Goal: Information Seeking & Learning: Learn about a topic

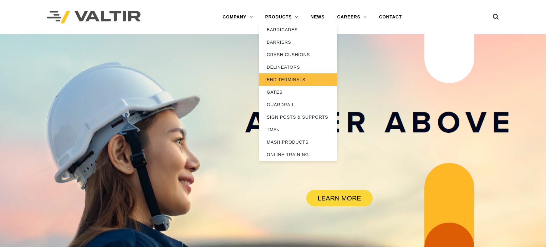
click at [280, 75] on link "END TERMINALS" at bounding box center [298, 80] width 78 height 13
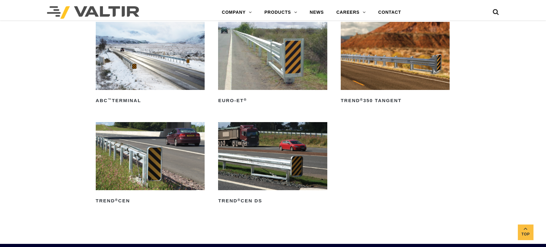
scroll to position [845, 0]
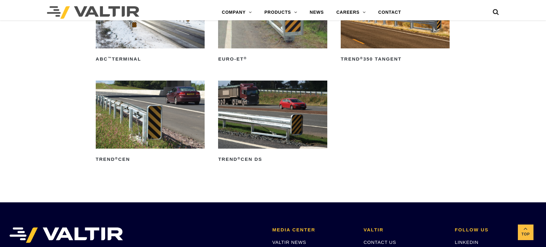
click at [251, 136] on img at bounding box center [272, 115] width 109 height 68
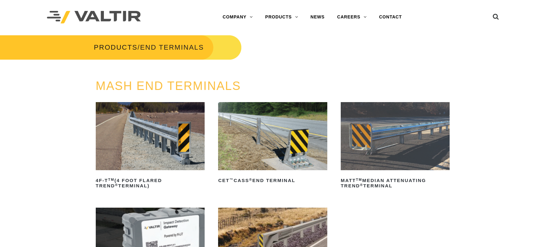
click at [413, 146] on img at bounding box center [395, 136] width 109 height 68
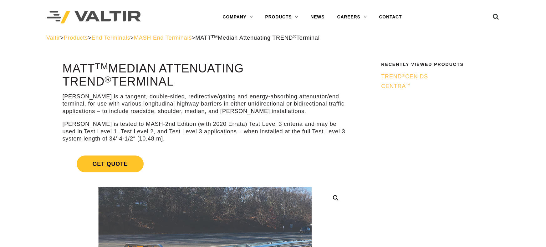
click at [118, 37] on span "End Terminals" at bounding box center [110, 38] width 39 height 6
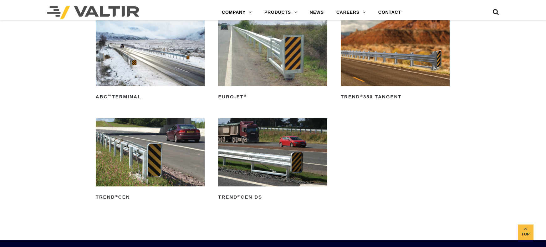
scroll to position [813, 0]
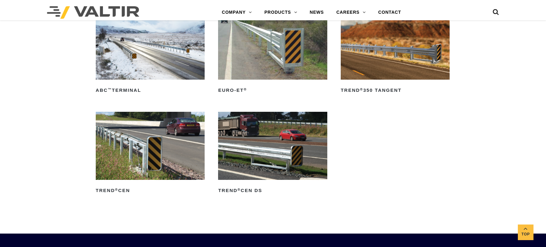
click at [149, 157] on img at bounding box center [150, 146] width 109 height 68
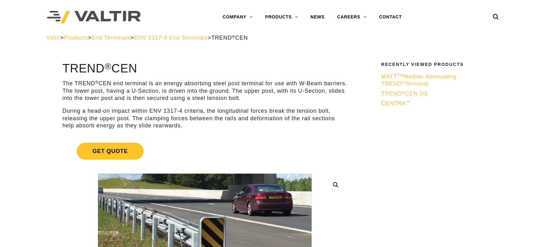
click at [118, 37] on span "End Terminals" at bounding box center [110, 38] width 39 height 6
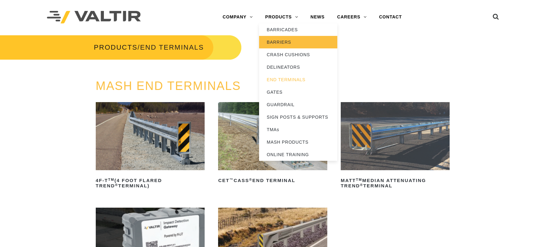
click at [285, 42] on link "BARRIERS" at bounding box center [298, 42] width 78 height 13
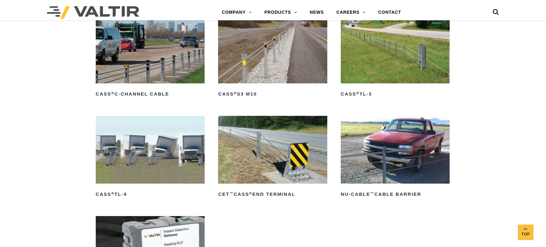
scroll to position [375, 0]
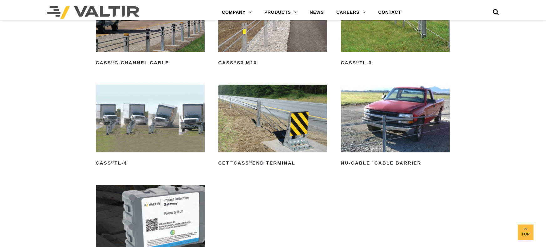
click at [169, 118] on img at bounding box center [150, 119] width 109 height 68
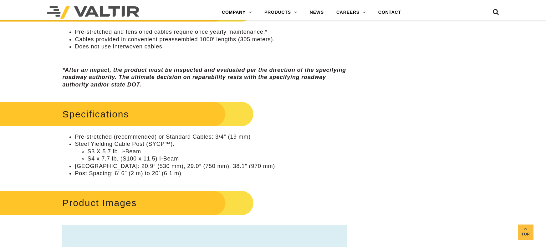
scroll to position [438, 0]
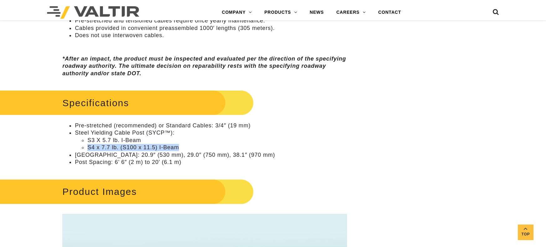
drag, startPoint x: 178, startPoint y: 148, endPoint x: 88, endPoint y: 146, distance: 89.5
click at [88, 146] on li "S4 x 7.7 lb. (S100 x 11.5) I-Beam" at bounding box center [217, 147] width 260 height 7
copy li "S4 x 7.7 lb. (S100 x 11.5) I-Beam"
